Goal: Information Seeking & Learning: Learn about a topic

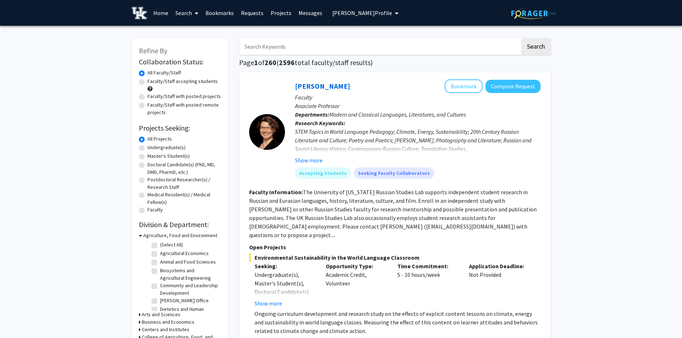
click at [349, 13] on span "Christine Rivet's Profile" at bounding box center [362, 12] width 60 height 7
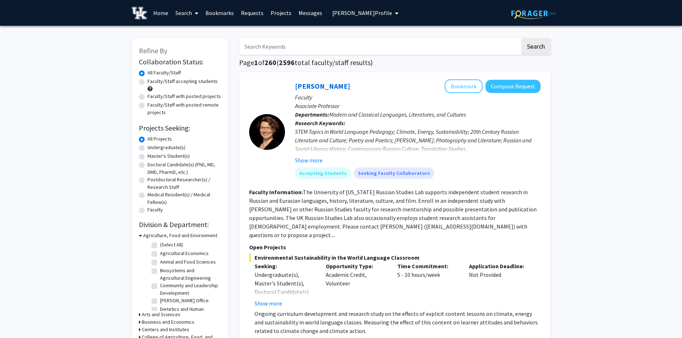
click at [345, 15] on span "Christine Rivet's Profile" at bounding box center [362, 12] width 60 height 7
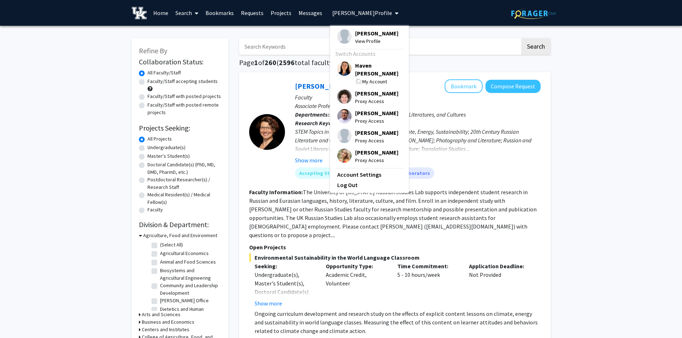
click at [360, 65] on span "Haven [PERSON_NAME]" at bounding box center [378, 70] width 47 height 16
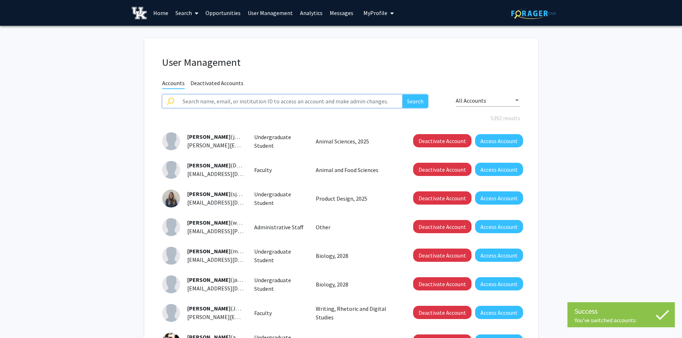
click at [249, 100] on input "text" at bounding box center [290, 101] width 224 height 14
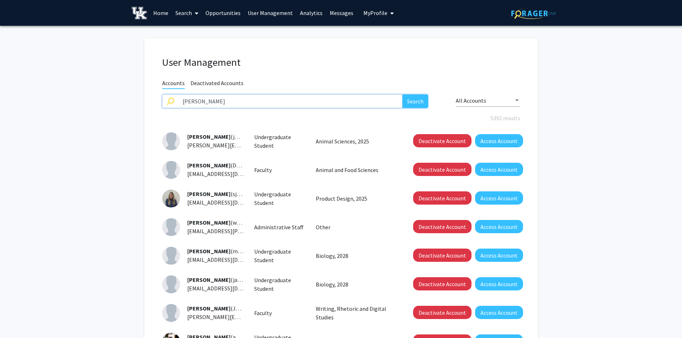
click at [384, 105] on input "isabella martine" at bounding box center [290, 101] width 224 height 14
type input "isabella martinez"
click at [402, 94] on button "Search" at bounding box center [415, 101] width 26 height 14
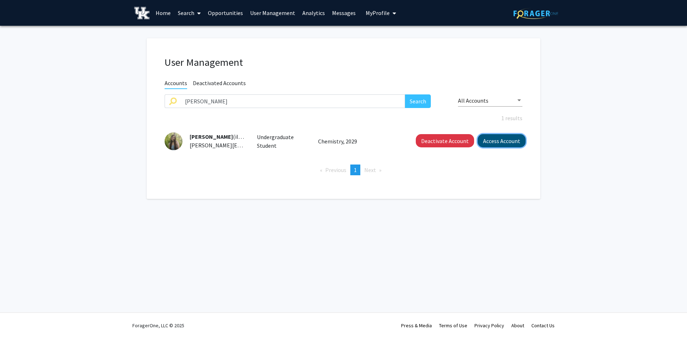
click at [496, 141] on button "Access Account" at bounding box center [502, 140] width 48 height 13
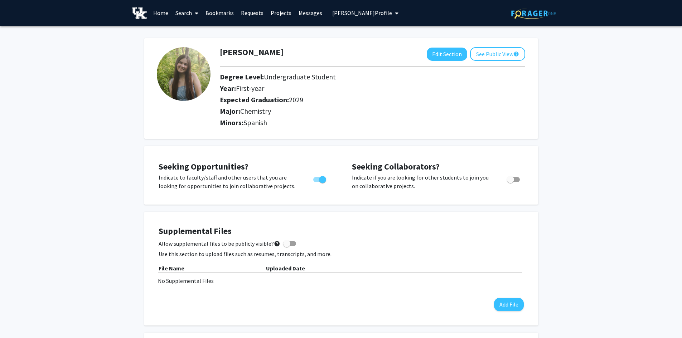
click at [211, 14] on link "Bookmarks" at bounding box center [219, 12] width 35 height 25
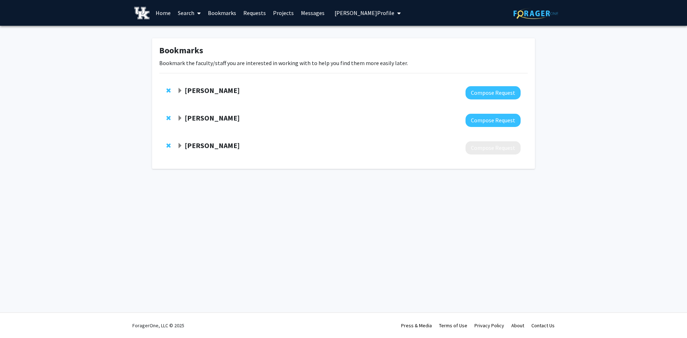
click at [206, 89] on strong "[PERSON_NAME]" at bounding box center [212, 90] width 55 height 9
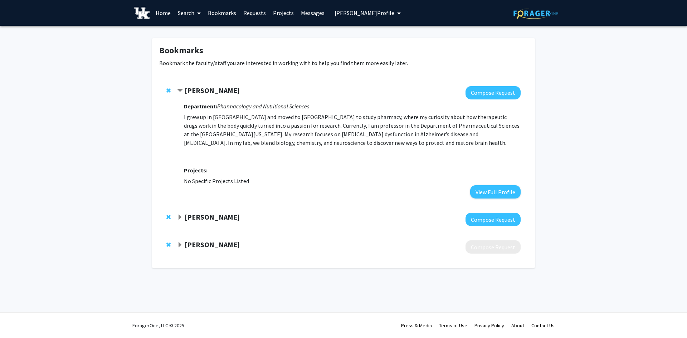
click at [215, 219] on strong "[PERSON_NAME]" at bounding box center [212, 217] width 55 height 9
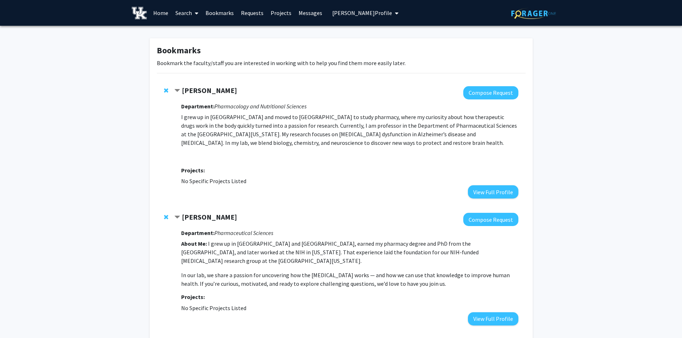
scroll to position [36, 0]
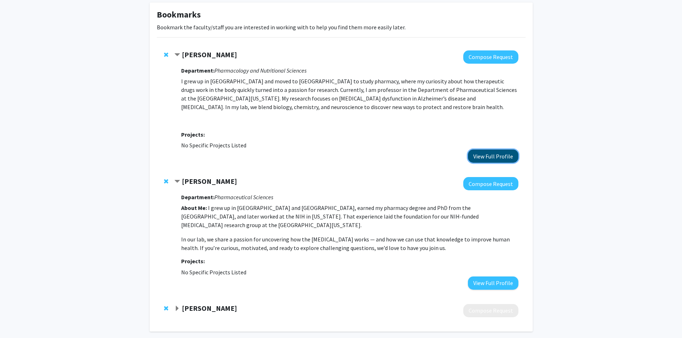
click at [486, 154] on button "View Full Profile" at bounding box center [493, 156] width 50 height 13
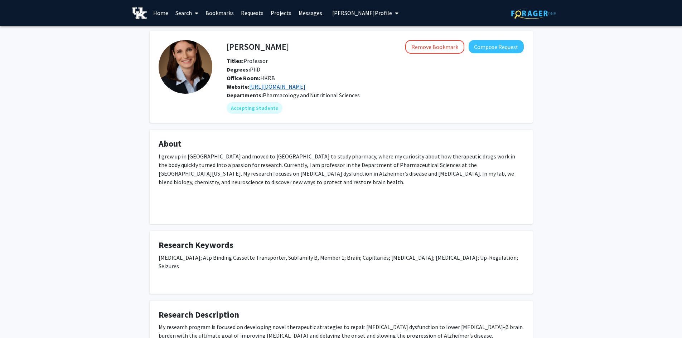
click at [288, 89] on link "https://bauerhartzlab.org/" at bounding box center [277, 86] width 56 height 7
click at [217, 13] on link "Bookmarks" at bounding box center [219, 12] width 35 height 25
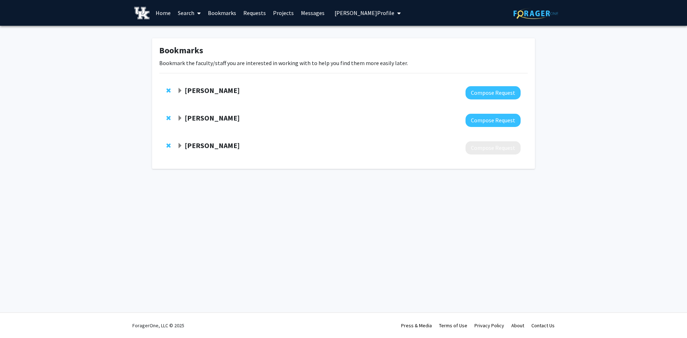
click at [180, 120] on span "Expand Bjoern Bauer Bookmark" at bounding box center [180, 119] width 6 height 6
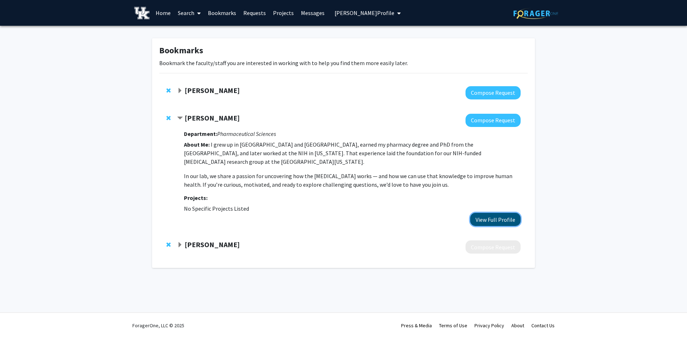
click at [488, 220] on button "View Full Profile" at bounding box center [495, 219] width 50 height 13
click at [357, 16] on span "[PERSON_NAME] Profile" at bounding box center [365, 12] width 60 height 7
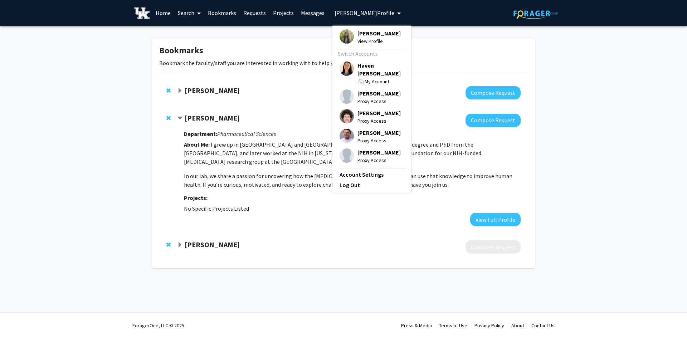
click at [365, 62] on span "Haven [PERSON_NAME]" at bounding box center [381, 70] width 47 height 16
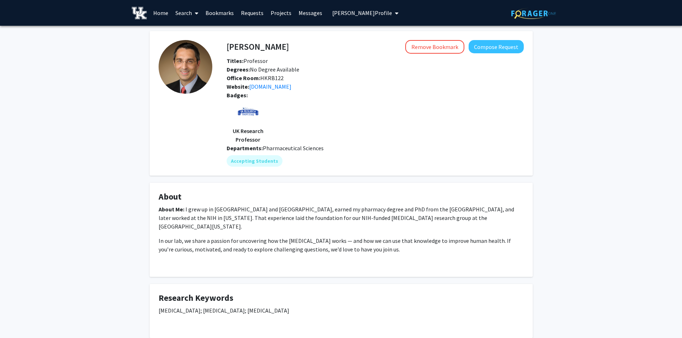
click at [251, 15] on link "Requests" at bounding box center [252, 12] width 30 height 25
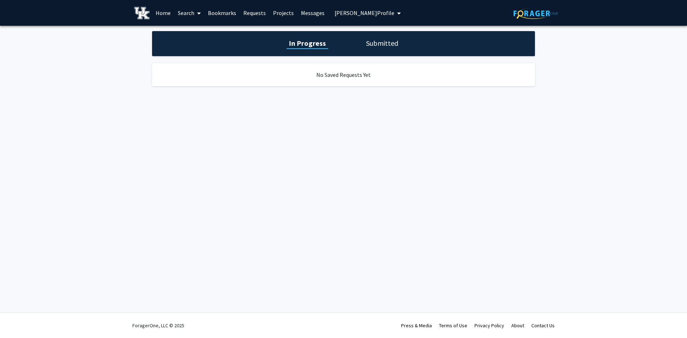
click at [282, 12] on link "Projects" at bounding box center [284, 12] width 28 height 25
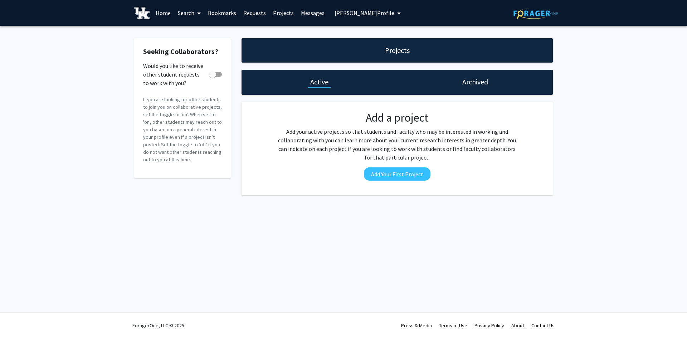
click at [312, 13] on link "Messages" at bounding box center [312, 12] width 31 height 25
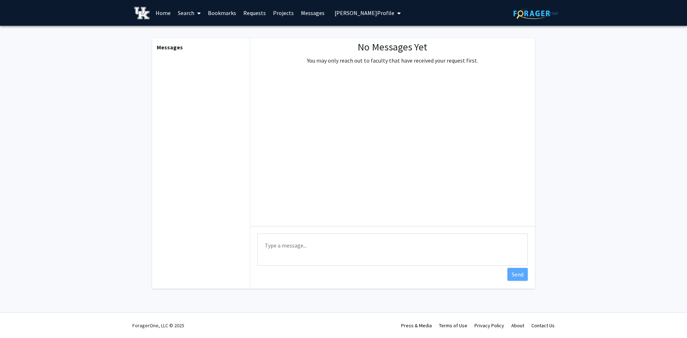
click at [242, 13] on link "Requests" at bounding box center [255, 12] width 30 height 25
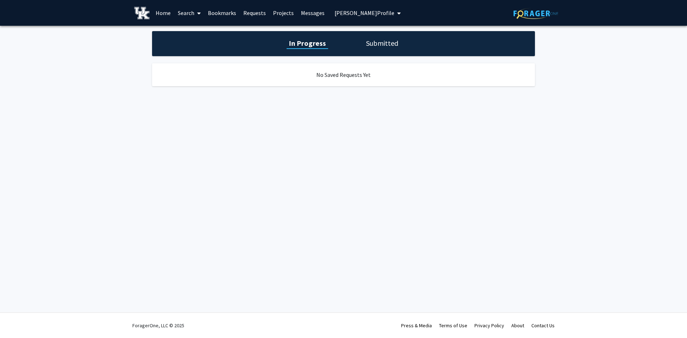
click at [383, 47] on h1 "Submitted" at bounding box center [382, 43] width 37 height 10
click at [319, 45] on h1 "In Progress" at bounding box center [306, 43] width 38 height 10
click at [384, 10] on span "[PERSON_NAME] Profile" at bounding box center [365, 12] width 60 height 7
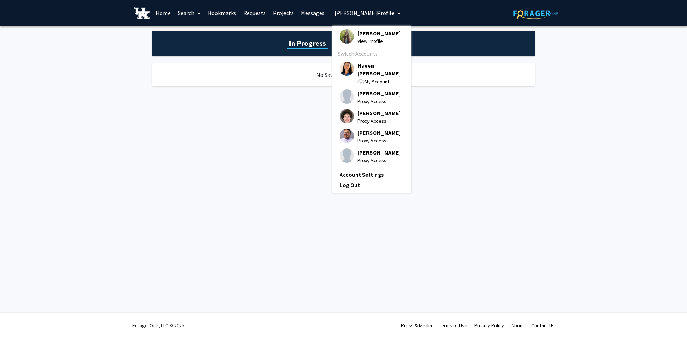
click at [375, 33] on span "[PERSON_NAME]" at bounding box center [379, 33] width 43 height 8
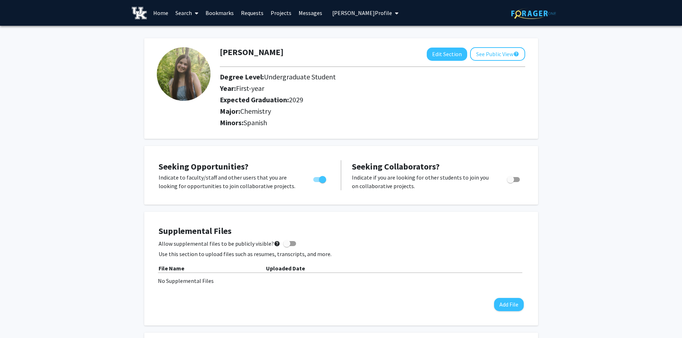
click at [225, 14] on link "Bookmarks" at bounding box center [219, 12] width 35 height 25
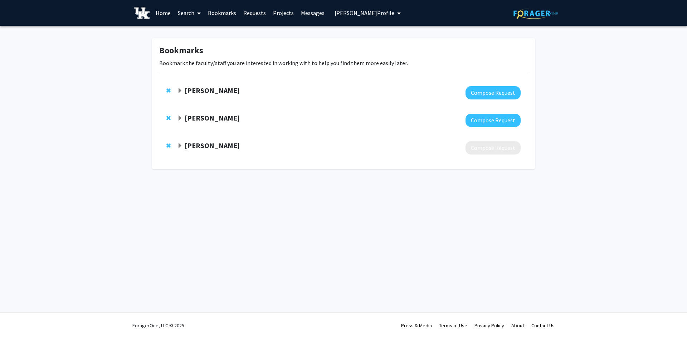
click at [203, 89] on strong "[PERSON_NAME]" at bounding box center [212, 90] width 55 height 9
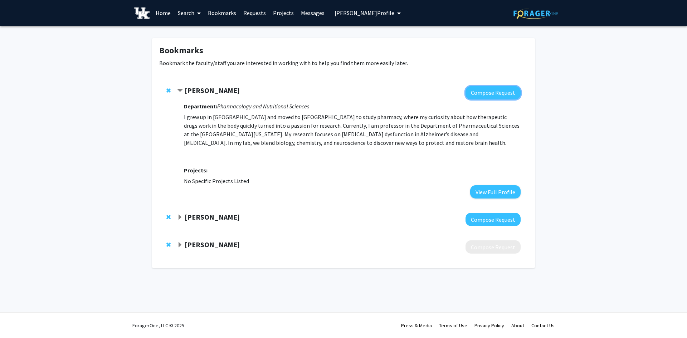
click at [478, 87] on button "Compose Request" at bounding box center [493, 92] width 55 height 13
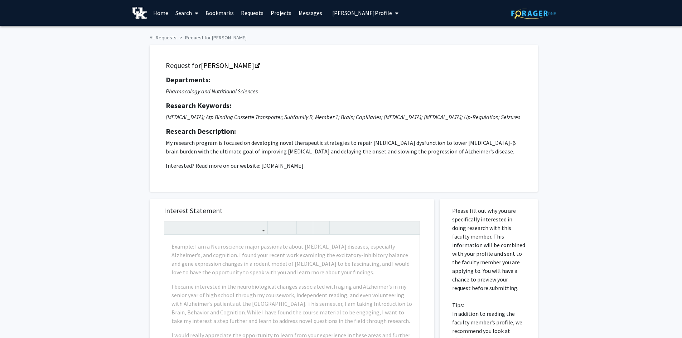
click at [251, 14] on link "Requests" at bounding box center [252, 12] width 30 height 25
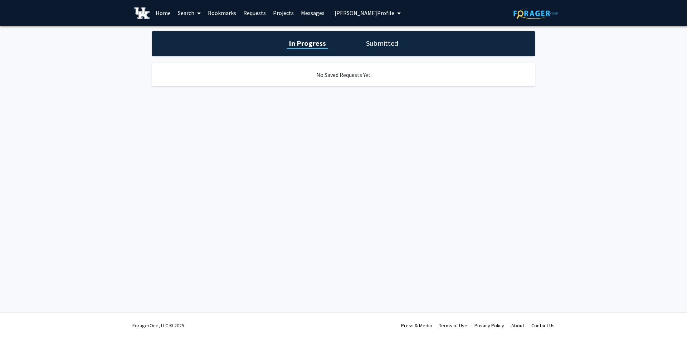
click at [314, 13] on link "Messages" at bounding box center [312, 12] width 31 height 25
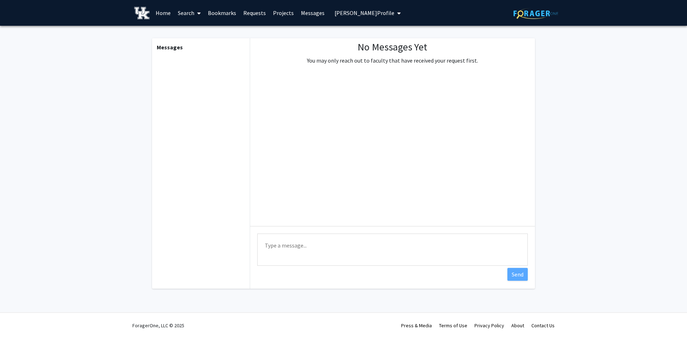
click at [232, 16] on link "Bookmarks" at bounding box center [221, 12] width 35 height 25
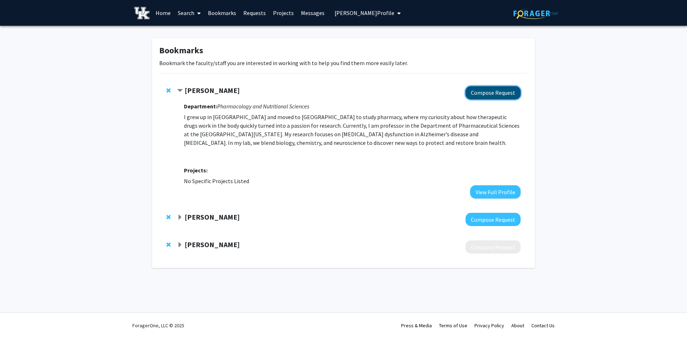
click at [494, 90] on button "Compose Request" at bounding box center [493, 92] width 55 height 13
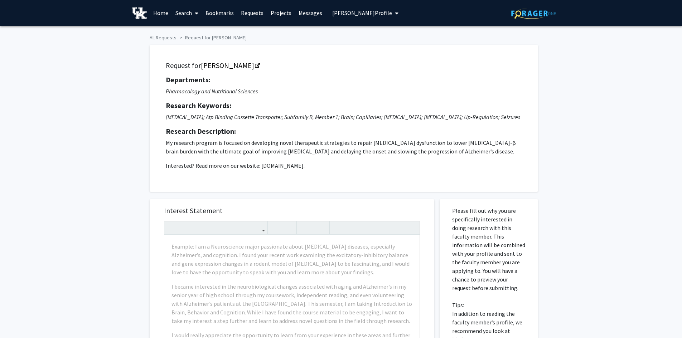
click at [254, 13] on link "Requests" at bounding box center [252, 12] width 30 height 25
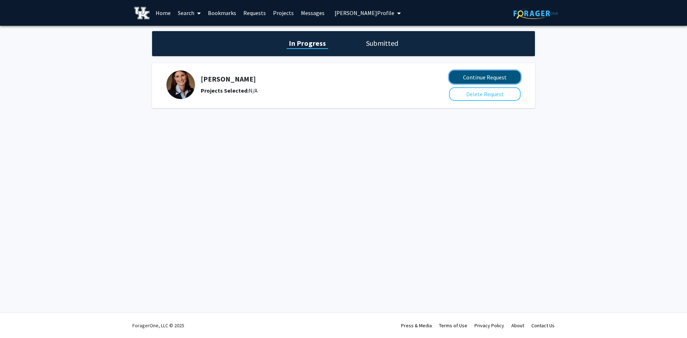
click at [493, 78] on button "Continue Request" at bounding box center [485, 77] width 72 height 13
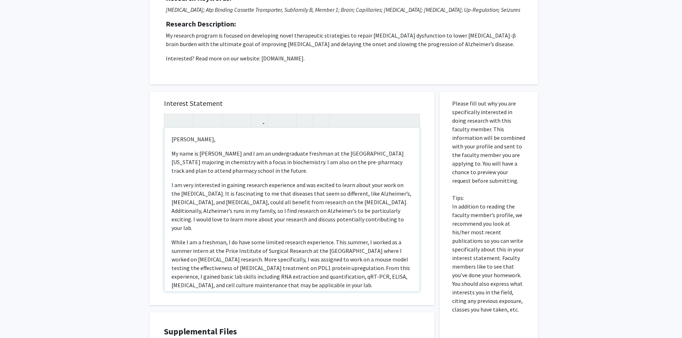
drag, startPoint x: 272, startPoint y: 172, endPoint x: 171, endPoint y: 151, distance: 103.0
click at [171, 151] on p "My name is [PERSON_NAME] and I am an undergraduate freshman at the [GEOGRAPHIC_…" at bounding box center [291, 162] width 241 height 26
click at [259, 208] on p "I am very interested in gaining research experience and was excited to learn ab…" at bounding box center [291, 207] width 241 height 52
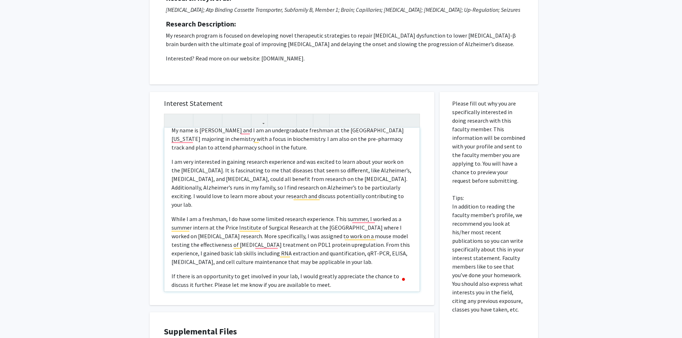
scroll to position [36, 0]
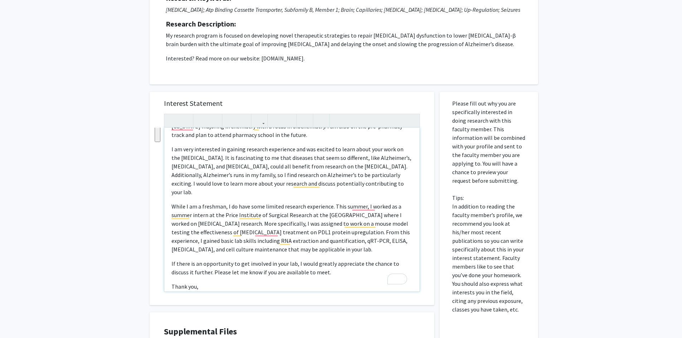
drag, startPoint x: 364, startPoint y: 242, endPoint x: 164, endPoint y: 199, distance: 204.5
click at [164, 199] on div "Interest Statement [PERSON_NAME], My name is [PERSON_NAME] and I am an undergra…" at bounding box center [292, 198] width 285 height 213
click at [385, 248] on div "[PERSON_NAME], My name is [PERSON_NAME] and I am an undergraduate freshman at t…" at bounding box center [291, 210] width 255 height 164
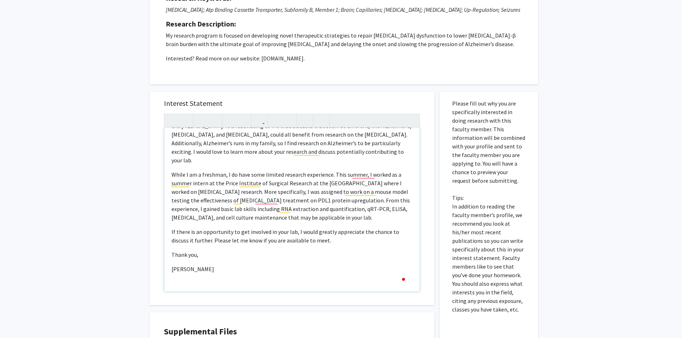
scroll to position [68, 0]
click at [222, 250] on p "Thank you," at bounding box center [291, 254] width 241 height 9
click at [220, 265] on p "[PERSON_NAME]" at bounding box center [291, 269] width 241 height 9
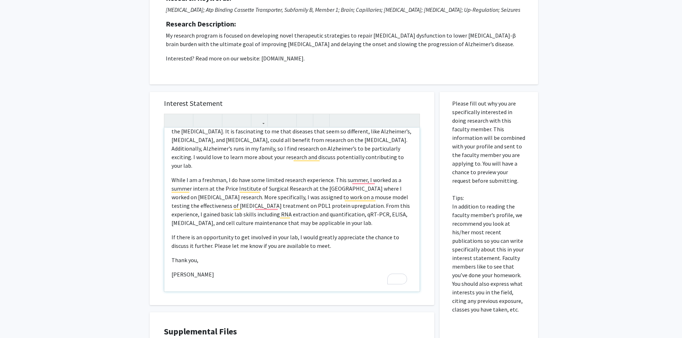
click at [214, 238] on p "If there is an opportunity to get involved in your lab, I would greatly appreci…" at bounding box center [291, 241] width 241 height 17
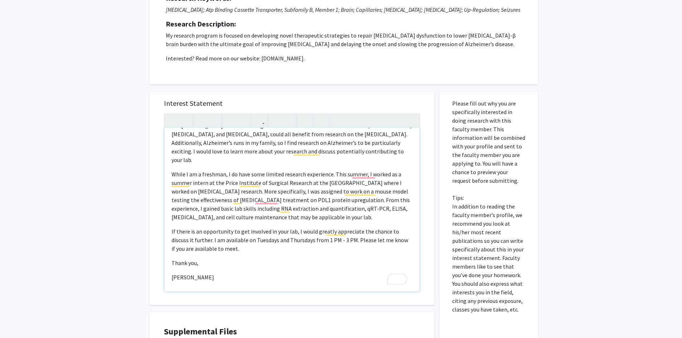
click at [248, 242] on p "If there is an opportunity to get involved in your lab, I would greatly appreci…" at bounding box center [291, 240] width 241 height 26
click at [353, 229] on p "If there is an opportunity to get involved in your lab, I would greatly appreci…" at bounding box center [291, 240] width 241 height 26
drag, startPoint x: 354, startPoint y: 232, endPoint x: 220, endPoint y: 237, distance: 133.6
click at [220, 237] on p "If there is an opportunity to get involved in your lab, I would greatly appreci…" at bounding box center [291, 240] width 241 height 26
click at [276, 228] on p "If there is an opportunity to get involved in your lab, I would greatly appreci…" at bounding box center [291, 240] width 241 height 26
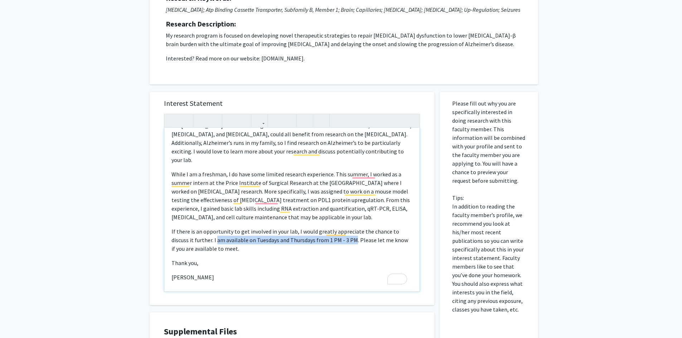
drag, startPoint x: 354, startPoint y: 232, endPoint x: 216, endPoint y: 235, distance: 137.9
click at [216, 235] on p "If there is an opportunity to get involved in your lab, I would greatly appreci…" at bounding box center [291, 240] width 241 height 26
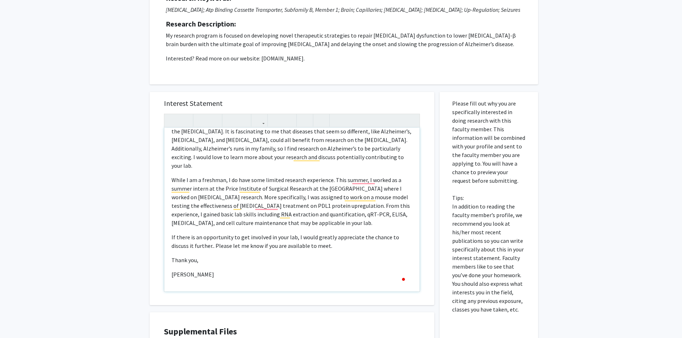
type textarea "<l>Ip. Dolor, </s> <a>Co adip el Seddoeiu Temporin utl E do ma aliquaenimadm ve…"
drag, startPoint x: 365, startPoint y: 214, endPoint x: 167, endPoint y: 173, distance: 202.2
click at [167, 173] on div "[PERSON_NAME], My name is [PERSON_NAME] and I am an undergraduate freshman at t…" at bounding box center [291, 210] width 255 height 164
click at [333, 240] on p "If there is an opportunity to get involved in your lab, I would greatly appreci…" at bounding box center [291, 241] width 241 height 17
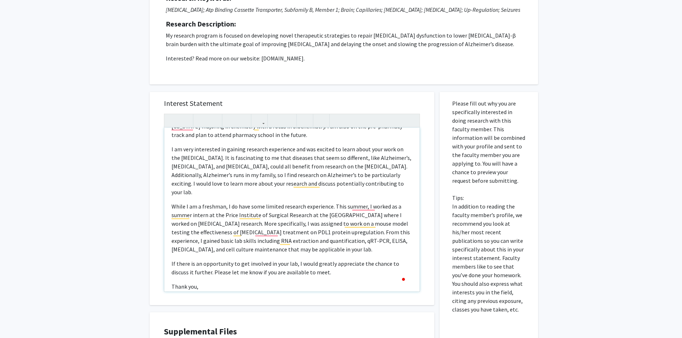
scroll to position [36, 0]
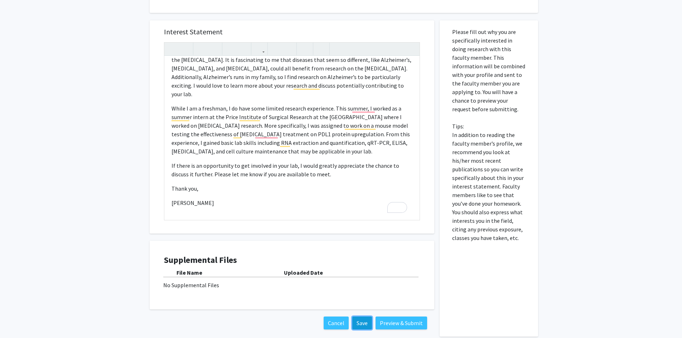
click at [358, 318] on button "Save" at bounding box center [362, 323] width 20 height 13
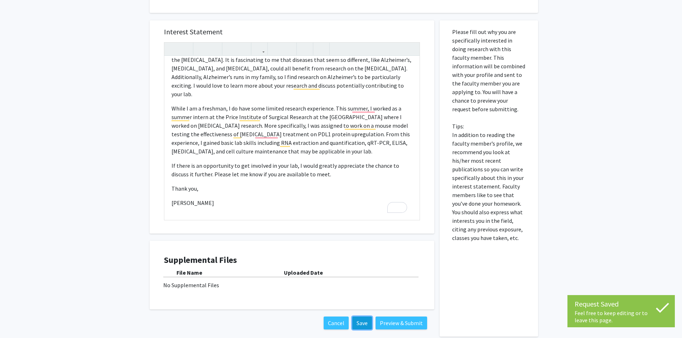
click at [364, 325] on button "Save" at bounding box center [362, 323] width 20 height 13
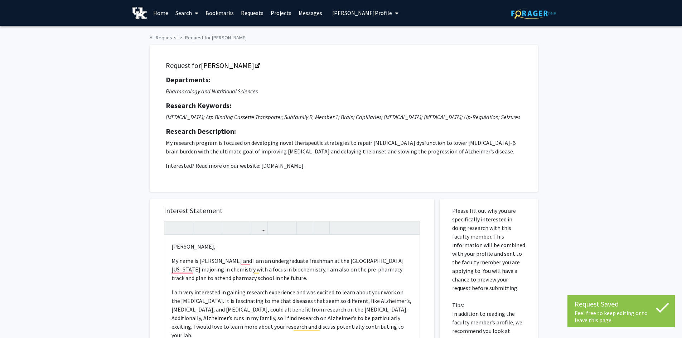
click at [188, 11] on link "Search" at bounding box center [187, 12] width 30 height 25
click at [188, 31] on span "Faculty/Staff" at bounding box center [198, 33] width 53 height 14
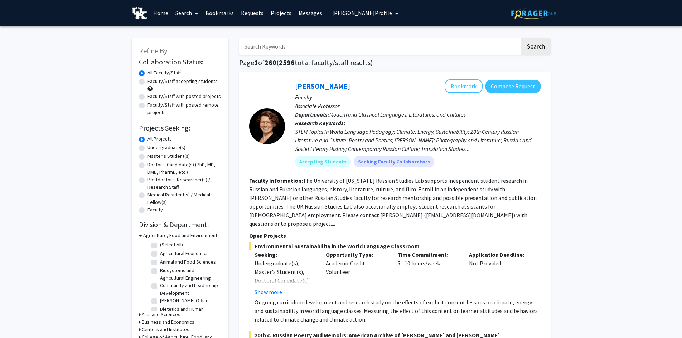
click at [312, 41] on input "Search Keywords" at bounding box center [379, 46] width 281 height 16
type input "pharmacy"
click at [521, 38] on button "Search" at bounding box center [535, 46] width 29 height 16
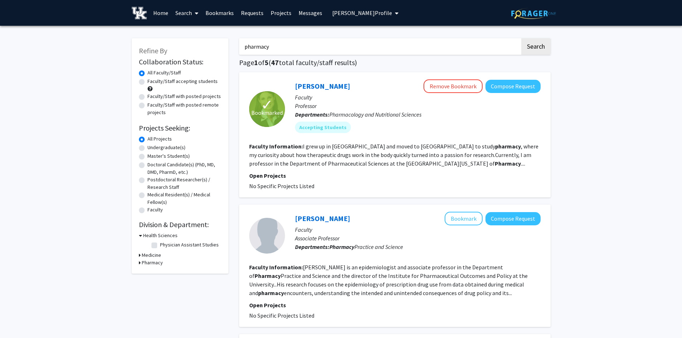
click at [268, 45] on input "pharmacy" at bounding box center [379, 46] width 281 height 16
drag, startPoint x: 195, startPoint y: 111, endPoint x: 177, endPoint y: 106, distance: 19.3
click at [196, 111] on label "Faculty/Staff with posted remote projects" at bounding box center [184, 108] width 74 height 15
click at [152, 106] on input "Faculty/Staff with posted remote projects" at bounding box center [149, 103] width 5 height 5
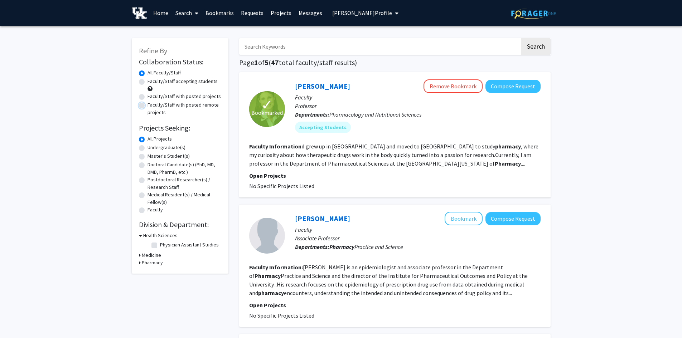
radio input "true"
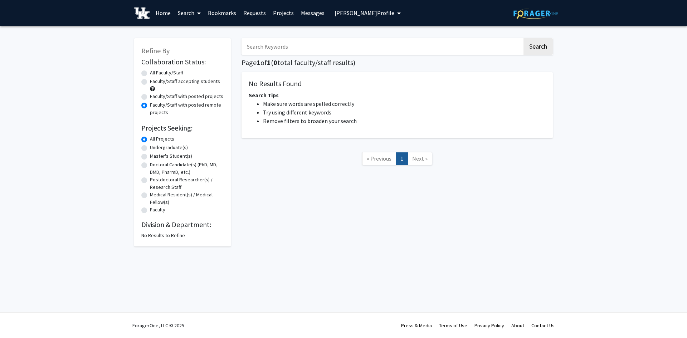
click at [150, 83] on label "Faculty/Staff accepting students" at bounding box center [185, 82] width 70 height 8
click at [150, 82] on input "Faculty/Staff accepting students" at bounding box center [152, 80] width 5 height 5
radio input "true"
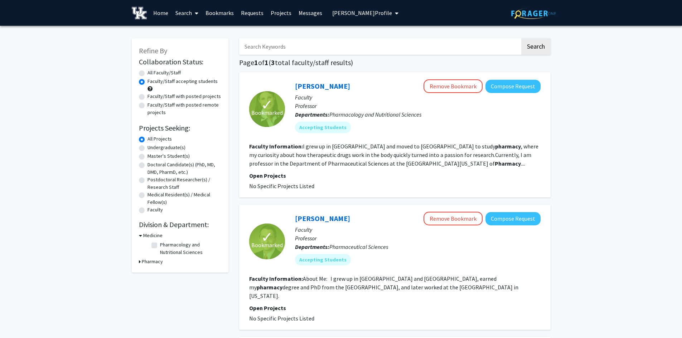
click at [185, 13] on link "Search" at bounding box center [187, 12] width 30 height 25
click at [194, 31] on span "Faculty/Staff" at bounding box center [198, 33] width 53 height 14
radio input "true"
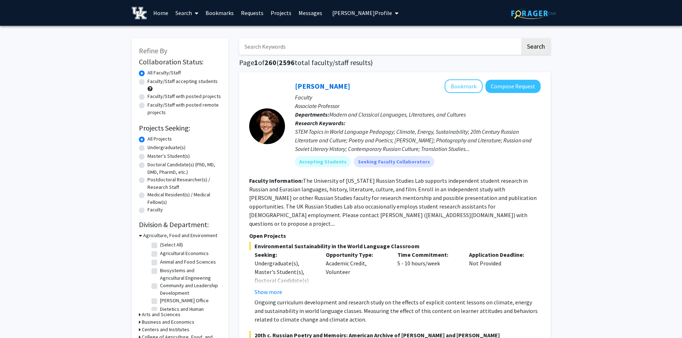
click at [147, 84] on label "Faculty/Staff accepting students" at bounding box center [182, 82] width 70 height 8
click at [147, 82] on input "Faculty/Staff accepting students" at bounding box center [149, 80] width 5 height 5
radio input "true"
click at [147, 147] on label "Undergraduate(s)" at bounding box center [166, 148] width 38 height 8
click at [147, 147] on input "Undergraduate(s)" at bounding box center [149, 146] width 5 height 5
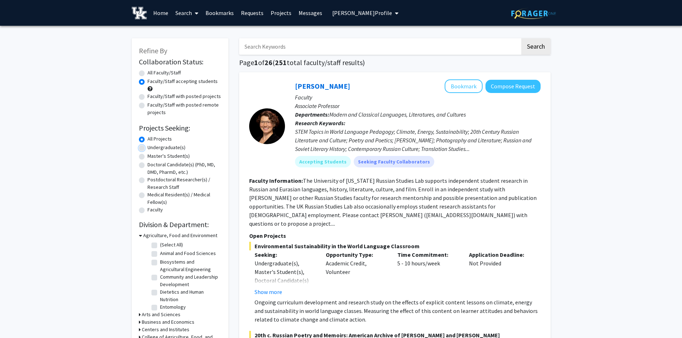
radio input "true"
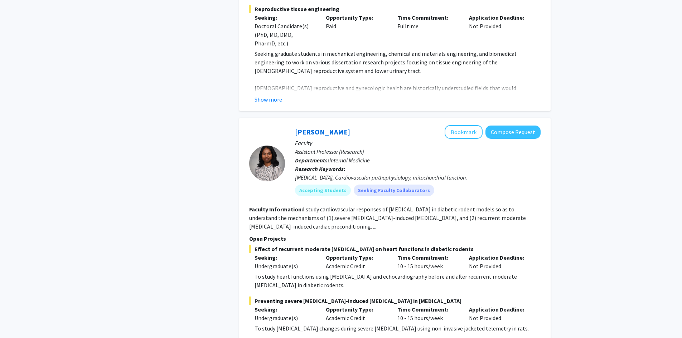
scroll to position [931, 0]
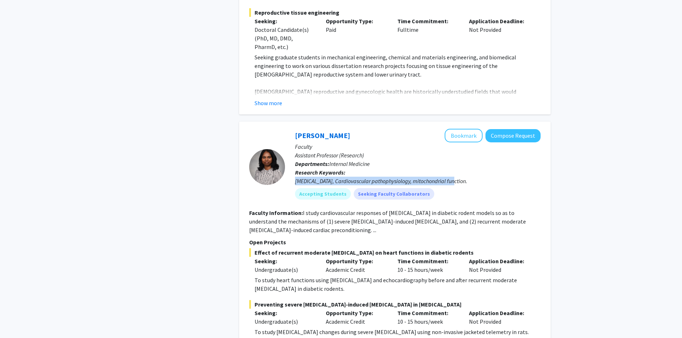
drag, startPoint x: 295, startPoint y: 149, endPoint x: 451, endPoint y: 148, distance: 156.1
click at [451, 177] on div "[MEDICAL_DATA], Cardiovascular pathophysiology, mitochondrial function." at bounding box center [418, 181] width 246 height 9
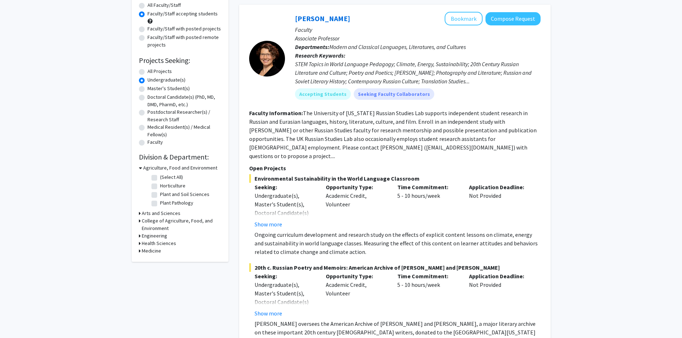
scroll to position [0, 0]
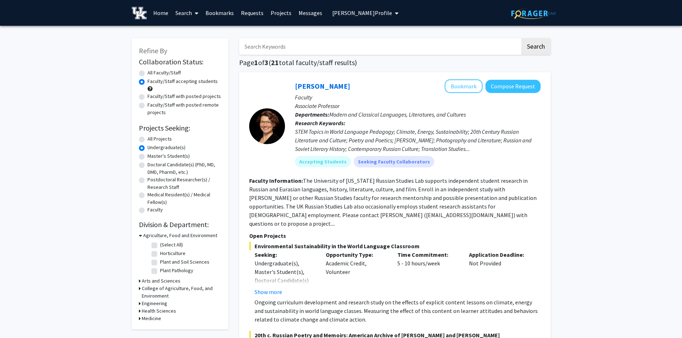
click at [269, 47] on input "Search Keywords" at bounding box center [379, 46] width 281 height 16
type input "[MEDICAL_DATA]"
click at [521, 38] on button "Search" at bounding box center [535, 46] width 29 height 16
radio input "true"
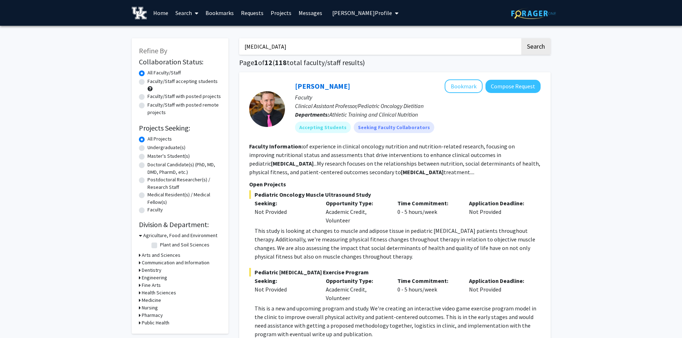
click at [147, 82] on label "Faculty/Staff accepting students" at bounding box center [182, 82] width 70 height 8
click at [147, 82] on input "Faculty/Staff accepting students" at bounding box center [149, 80] width 5 height 5
radio input "true"
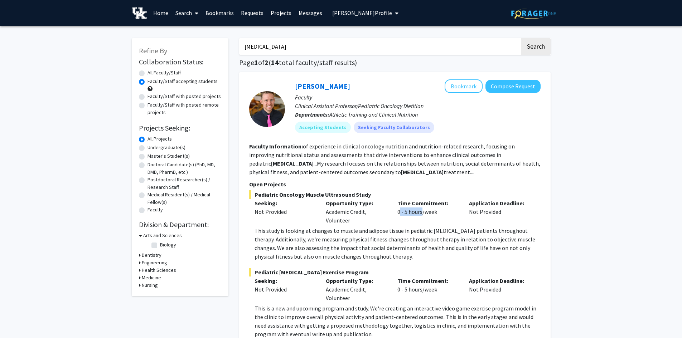
drag, startPoint x: 397, startPoint y: 212, endPoint x: 419, endPoint y: 213, distance: 22.2
click at [419, 213] on div "Time Commitment: 0 - 5 hours/week" at bounding box center [428, 212] width 72 height 26
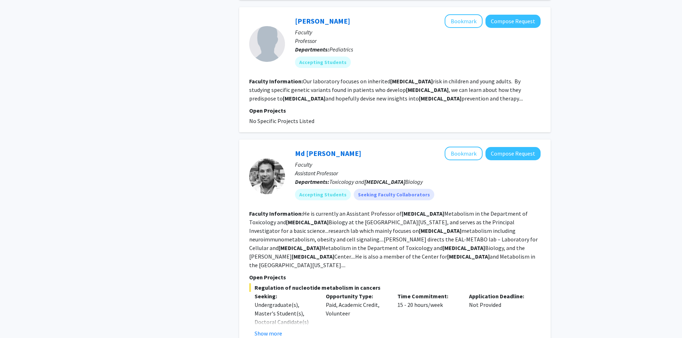
scroll to position [465, 0]
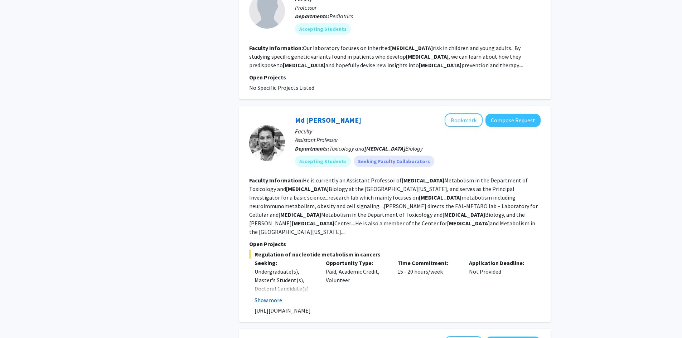
click at [269, 296] on button "Show more" at bounding box center [268, 300] width 28 height 9
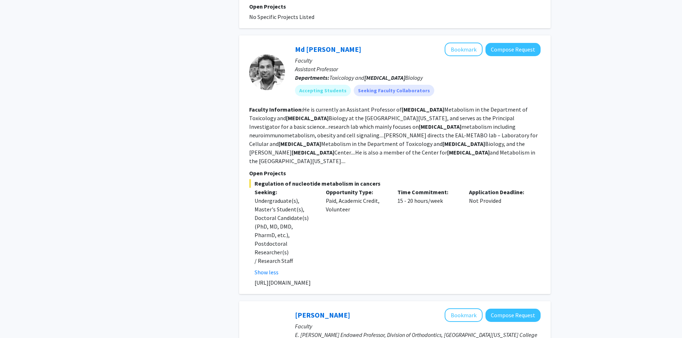
scroll to position [537, 0]
drag, startPoint x: 349, startPoint y: 256, endPoint x: 254, endPoint y: 261, distance: 94.3
click at [254, 261] on div "Md [PERSON_NAME] Bookmark Compose Request Faculty Assistant Professor Departmen…" at bounding box center [394, 164] width 311 height 259
copy p "[URL][DOMAIN_NAME]"
drag, startPoint x: 397, startPoint y: 184, endPoint x: 442, endPoint y: 182, distance: 45.2
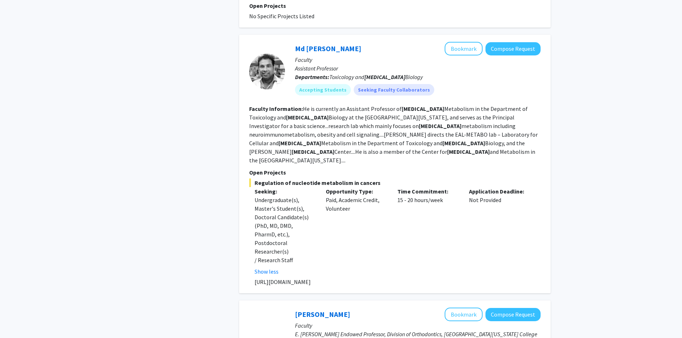
click at [442, 187] on div "Time Commitment: 15 - 20 hours/week" at bounding box center [428, 231] width 72 height 89
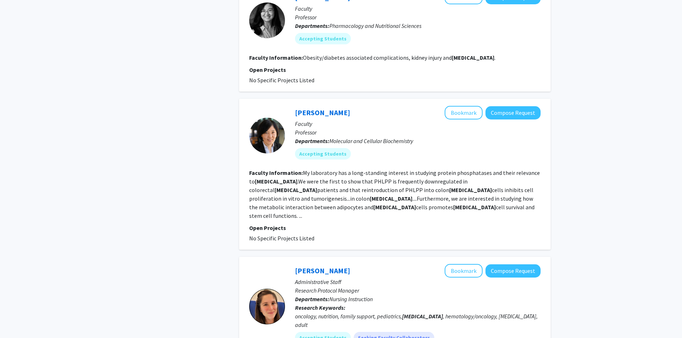
scroll to position [1253, 0]
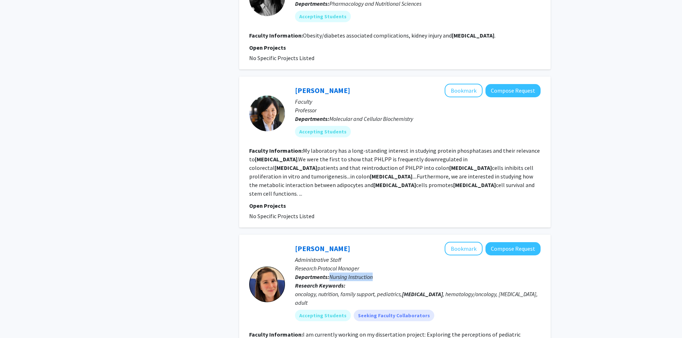
drag, startPoint x: 375, startPoint y: 224, endPoint x: 330, endPoint y: 228, distance: 45.2
click at [330, 273] on p "Departments: Nursing Instruction" at bounding box center [418, 277] width 246 height 9
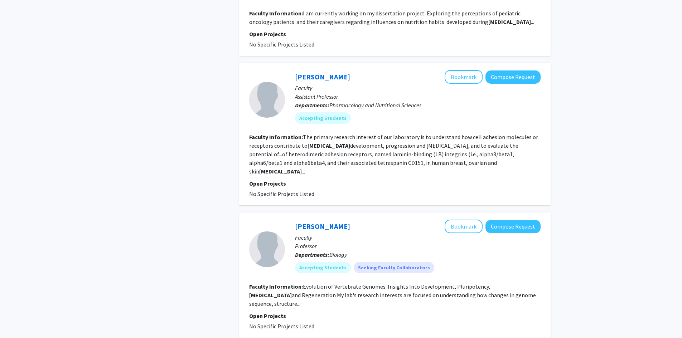
scroll to position [1575, 0]
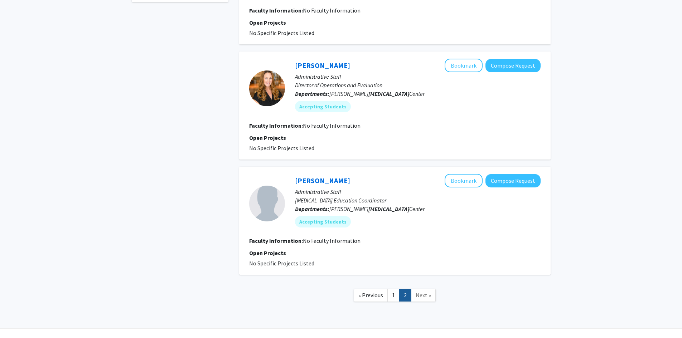
scroll to position [310, 0]
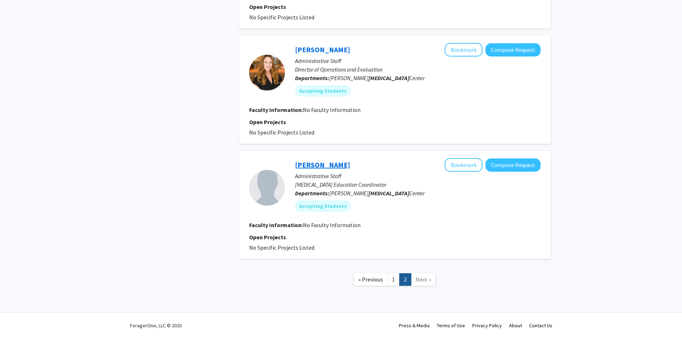
click at [321, 165] on link "[PERSON_NAME]" at bounding box center [322, 164] width 55 height 9
